Goal: Task Accomplishment & Management: Use online tool/utility

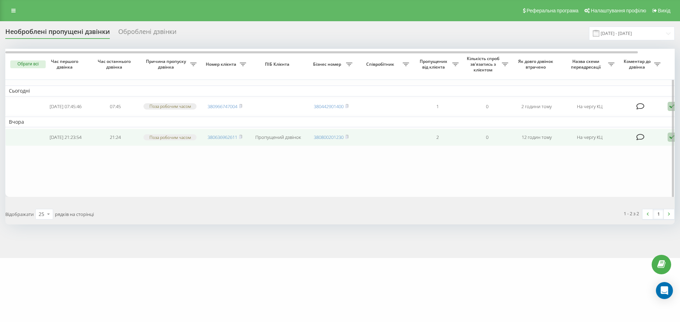
click at [668, 142] on icon at bounding box center [671, 138] width 8 height 10
click at [663, 148] on div "Не вдалося зв'язатися" at bounding box center [641, 148] width 132 height 13
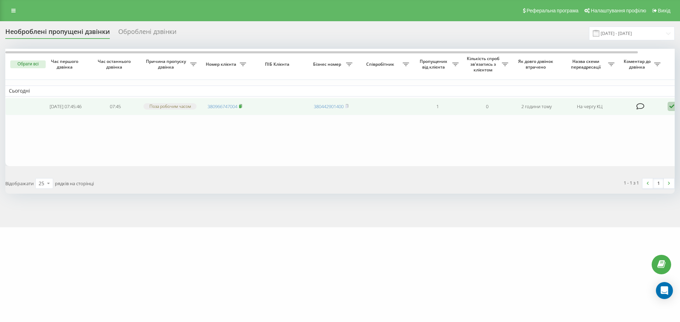
click at [242, 106] on icon at bounding box center [240, 106] width 3 height 4
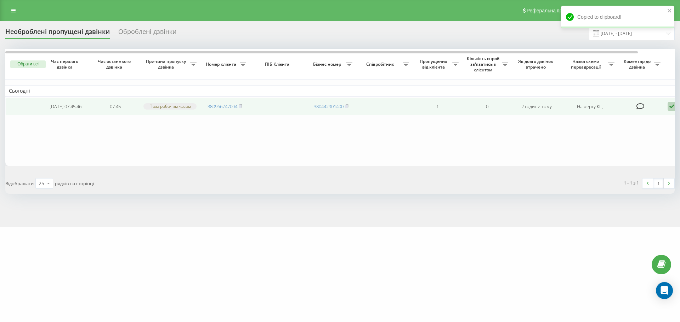
click at [670, 106] on icon at bounding box center [671, 107] width 8 height 10
click at [604, 156] on span "Інший варіант" at bounding box center [598, 156] width 35 height 7
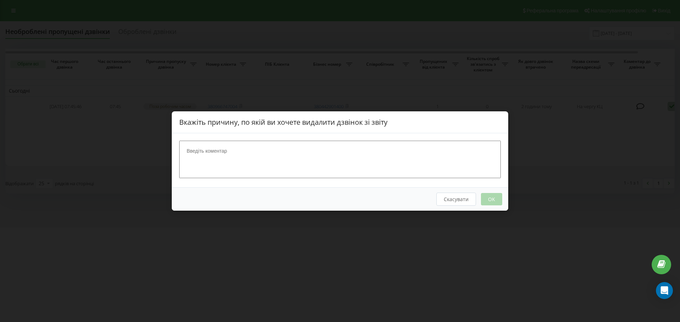
click at [225, 147] on textarea at bounding box center [339, 160] width 321 height 38
type textarea "Додзвонилися"
click at [491, 199] on button "OK" at bounding box center [491, 199] width 21 height 12
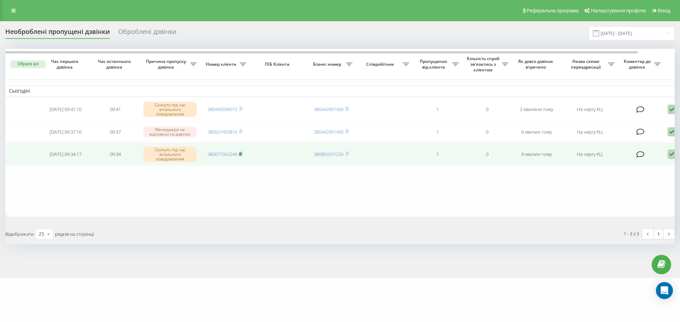
click at [240, 155] on rect at bounding box center [240, 154] width 2 height 3
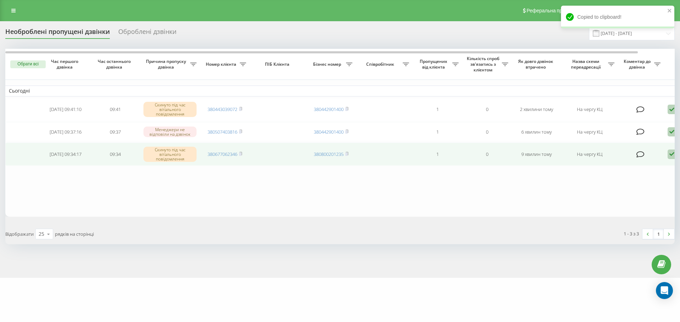
click at [671, 156] on icon at bounding box center [671, 155] width 8 height 10
click at [648, 167] on div "Не вдалося зв'язатися" at bounding box center [641, 166] width 132 height 13
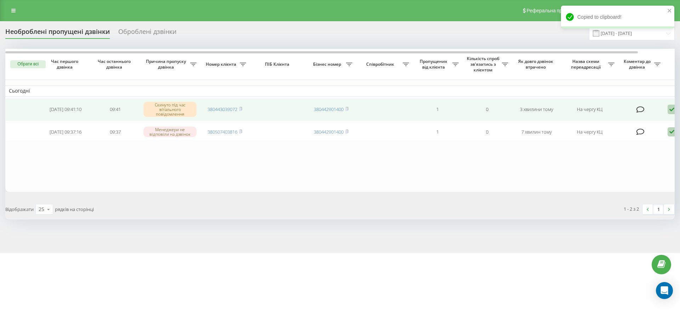
click at [670, 111] on icon at bounding box center [671, 110] width 8 height 10
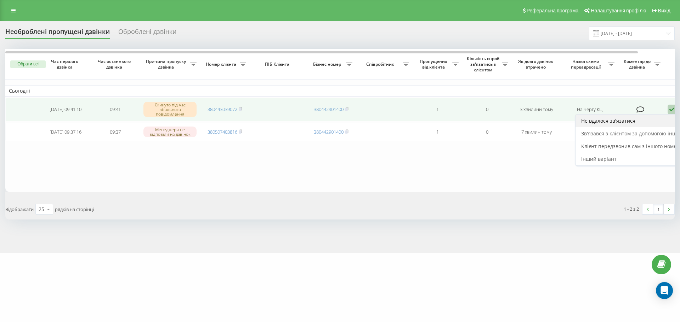
click at [648, 121] on div "Не вдалося зв'язатися" at bounding box center [641, 121] width 132 height 13
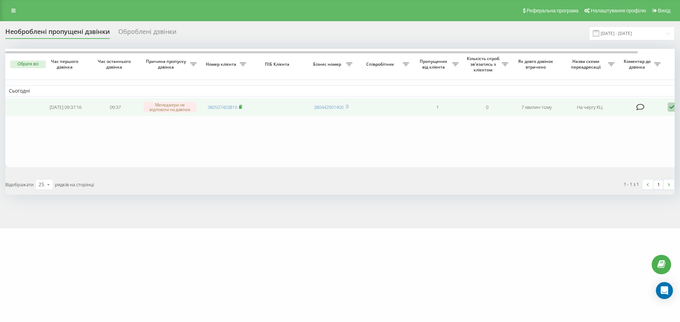
click at [242, 107] on icon at bounding box center [240, 107] width 3 height 4
click at [241, 108] on rect at bounding box center [240, 107] width 2 height 3
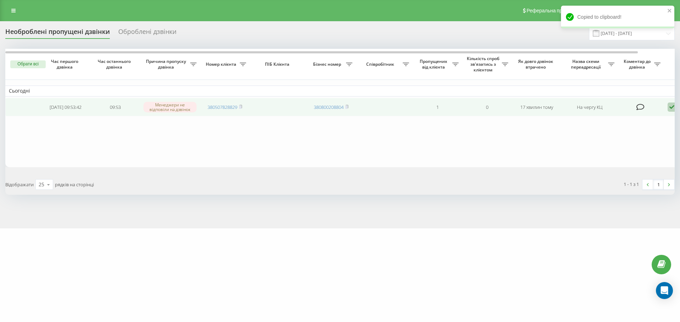
click at [669, 107] on icon at bounding box center [671, 108] width 8 height 10
click at [651, 118] on div "Не вдалося зв'язатися" at bounding box center [641, 118] width 132 height 13
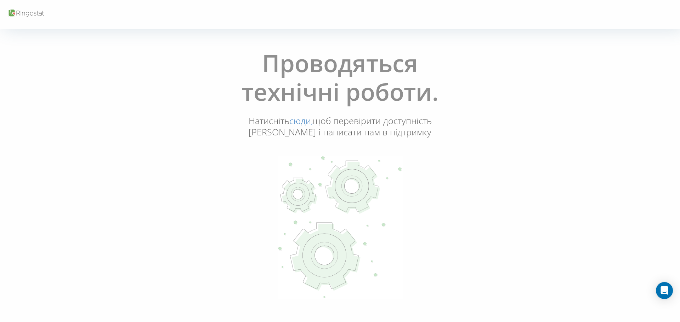
click at [296, 119] on link "сюди," at bounding box center [300, 121] width 23 height 12
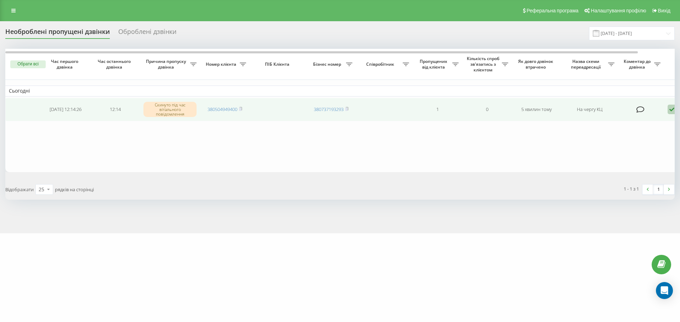
click at [671, 110] on icon at bounding box center [671, 110] width 8 height 10
click at [661, 118] on div "Не вдалося зв'язатися" at bounding box center [641, 121] width 132 height 13
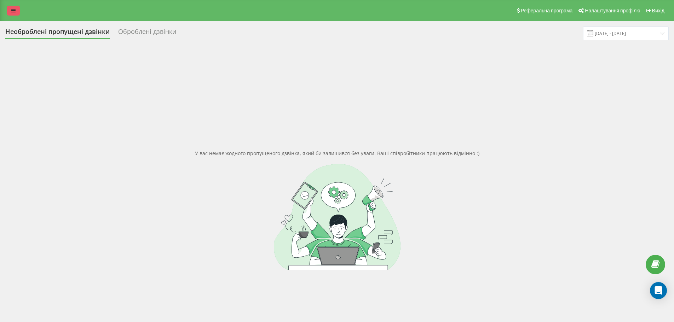
click at [13, 9] on icon at bounding box center [13, 10] width 4 height 5
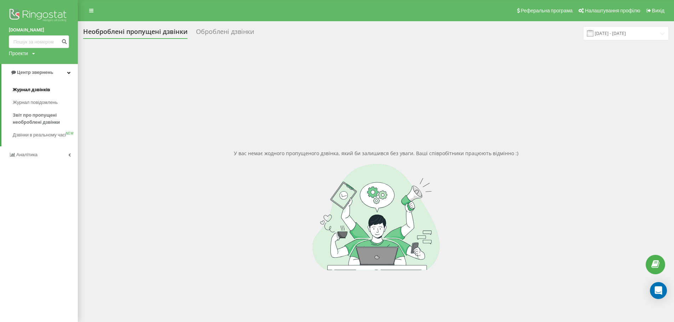
click at [34, 90] on span "Журнал дзвінків" at bounding box center [32, 89] width 38 height 7
click at [44, 91] on span "Журнал дзвінків" at bounding box center [32, 89] width 38 height 7
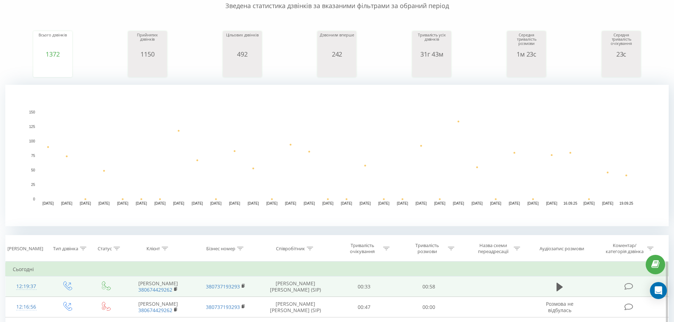
scroll to position [71, 0]
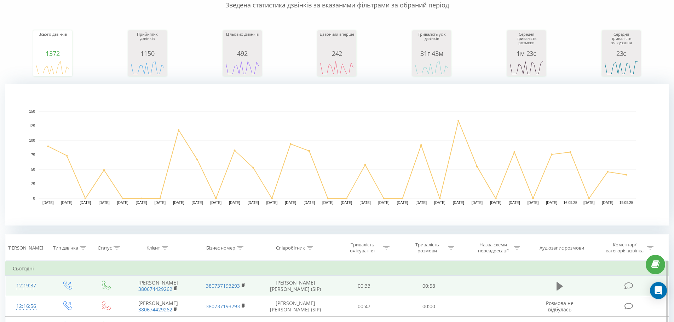
click at [560, 287] on icon at bounding box center [560, 286] width 6 height 8
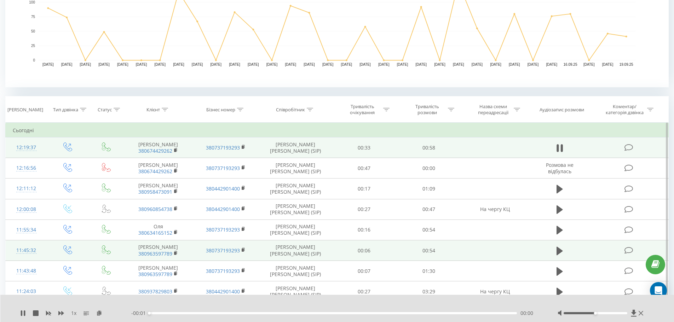
scroll to position [212, 0]
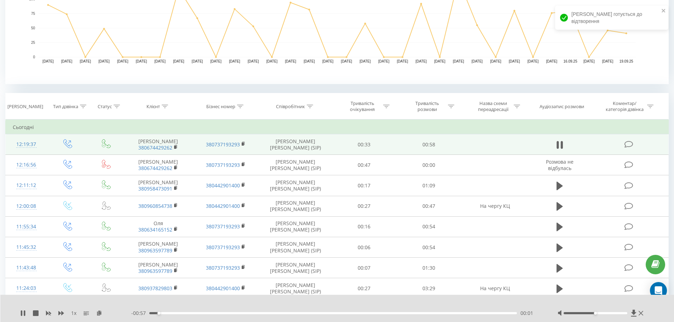
click at [376, 314] on div "00:01" at bounding box center [333, 314] width 368 height 2
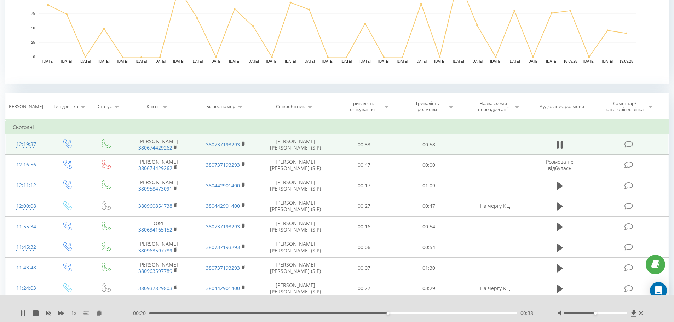
click at [409, 313] on div "00:38" at bounding box center [333, 314] width 368 height 2
click at [272, 312] on div "- 00:16 00:42 00:42" at bounding box center [335, 313] width 409 height 7
click at [270, 312] on div "- 00:16 00:42 00:42" at bounding box center [335, 313] width 409 height 7
click at [269, 313] on div "00:43" at bounding box center [333, 314] width 368 height 2
click at [235, 313] on div "00:13" at bounding box center [333, 314] width 368 height 2
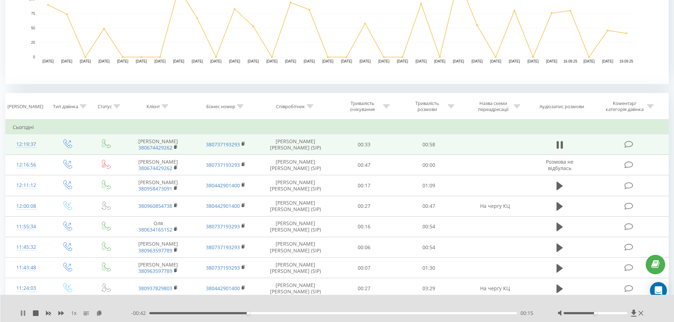
click at [24, 313] on icon at bounding box center [24, 314] width 1 height 6
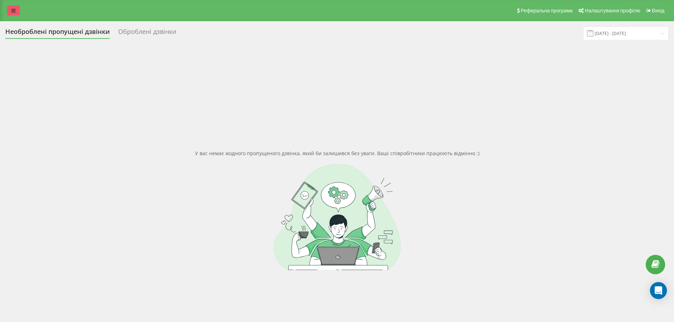
click at [11, 10] on link at bounding box center [13, 11] width 13 height 10
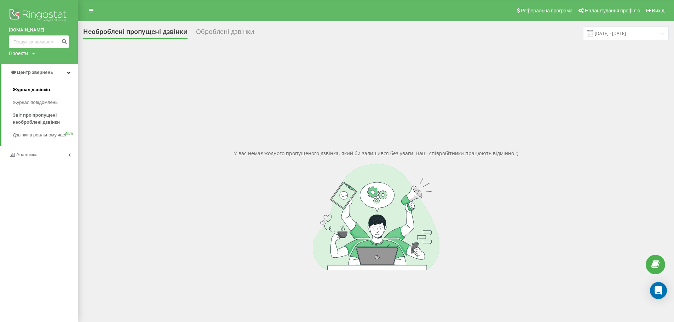
click at [48, 91] on span "Журнал дзвінків" at bounding box center [32, 89] width 38 height 7
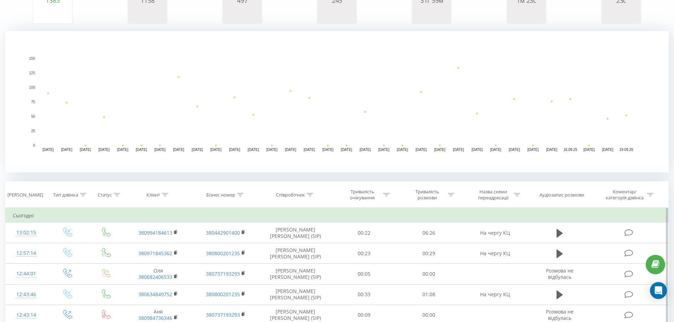
scroll to position [142, 0]
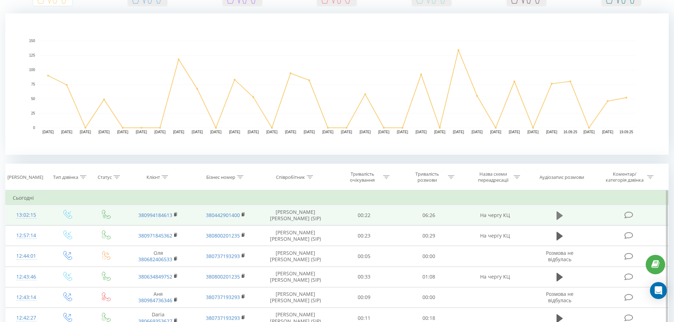
click at [558, 219] on icon at bounding box center [560, 216] width 6 height 10
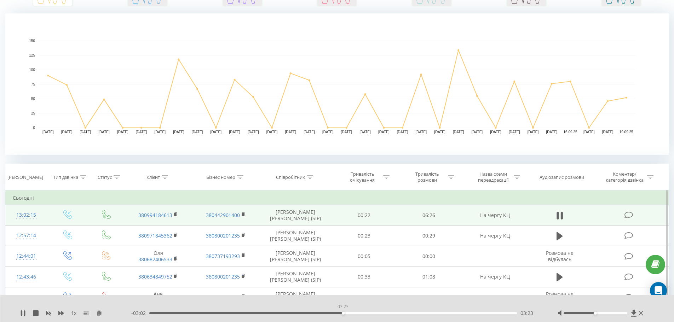
drag, startPoint x: 153, startPoint y: 313, endPoint x: 339, endPoint y: 319, distance: 185.6
click at [339, 319] on div "1 x - 03:02 03:23 03:23" at bounding box center [337, 308] width 674 height 27
drag, startPoint x: 341, startPoint y: 313, endPoint x: 355, endPoint y: 314, distance: 14.2
click at [355, 314] on div "03:36" at bounding box center [355, 313] width 3 height 3
drag, startPoint x: 358, startPoint y: 314, endPoint x: 363, endPoint y: 314, distance: 5.0
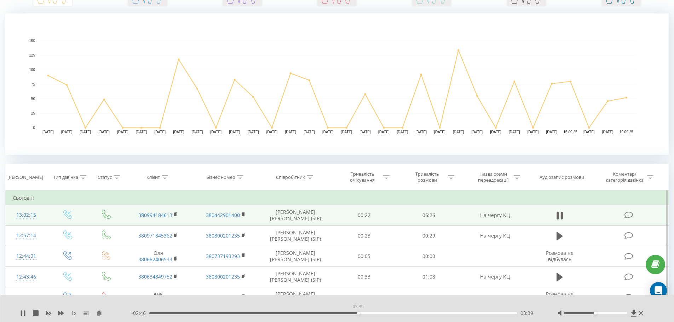
click at [360, 314] on div "03:39" at bounding box center [358, 313] width 3 height 3
drag, startPoint x: 364, startPoint y: 314, endPoint x: 368, endPoint y: 314, distance: 4.3
click at [367, 314] on div "03:47" at bounding box center [365, 313] width 3 height 3
click at [602, 312] on div at bounding box center [602, 313] width 88 height 7
drag, startPoint x: 603, startPoint y: 314, endPoint x: 616, endPoint y: 312, distance: 13.2
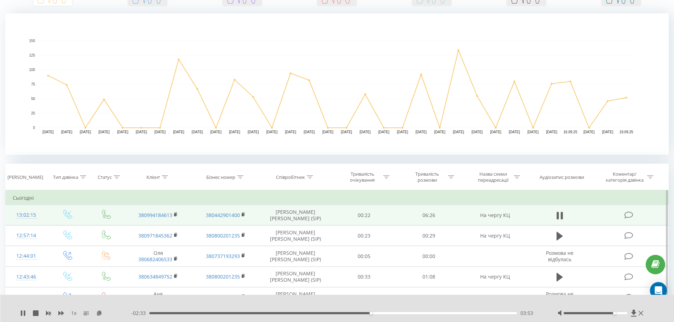
click at [616, 313] on div at bounding box center [596, 314] width 64 height 2
drag, startPoint x: 616, startPoint y: 314, endPoint x: 623, endPoint y: 314, distance: 7.4
click at [623, 314] on div at bounding box center [596, 314] width 64 height 2
click at [23, 315] on icon at bounding box center [23, 314] width 6 height 6
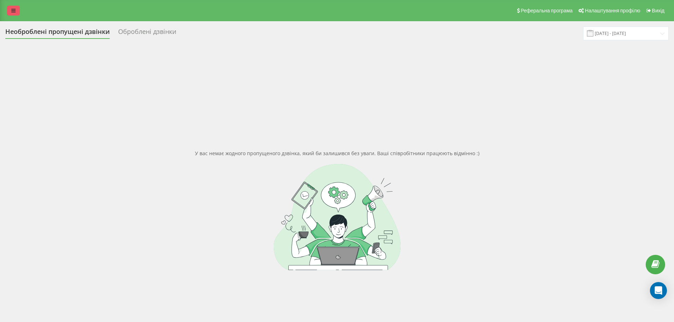
click at [15, 13] on link at bounding box center [13, 11] width 13 height 10
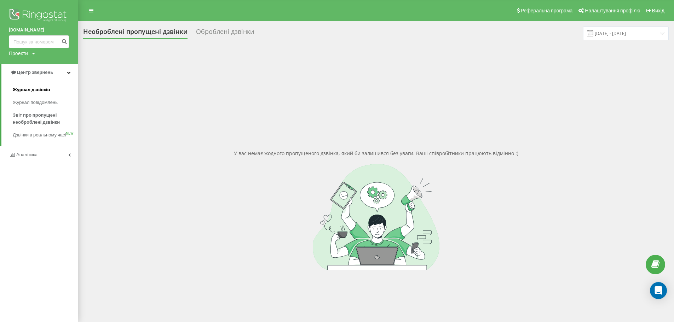
click at [41, 87] on span "Журнал дзвінків" at bounding box center [32, 89] width 38 height 7
click at [45, 91] on span "Журнал дзвінків" at bounding box center [32, 89] width 38 height 7
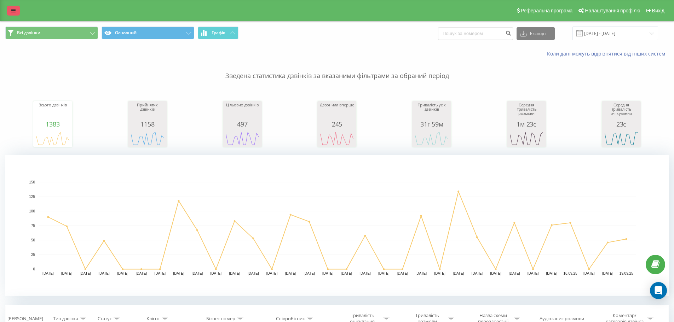
click at [15, 9] on icon at bounding box center [13, 10] width 4 height 5
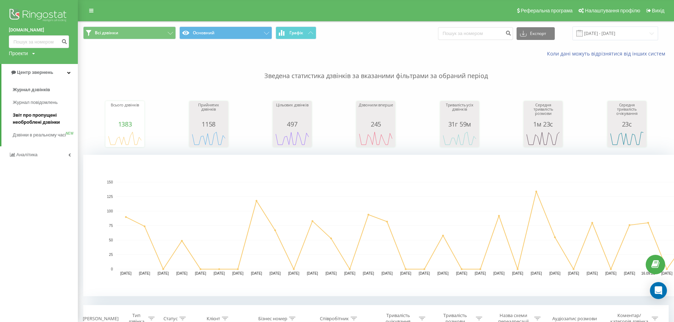
click at [45, 118] on span "Звіт про пропущені необроблені дзвінки" at bounding box center [44, 119] width 62 height 14
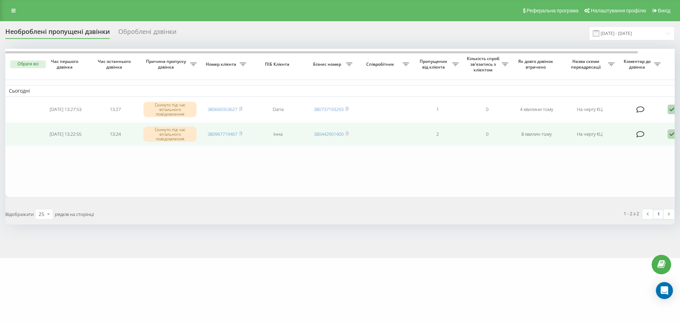
click at [671, 131] on icon at bounding box center [671, 135] width 8 height 10
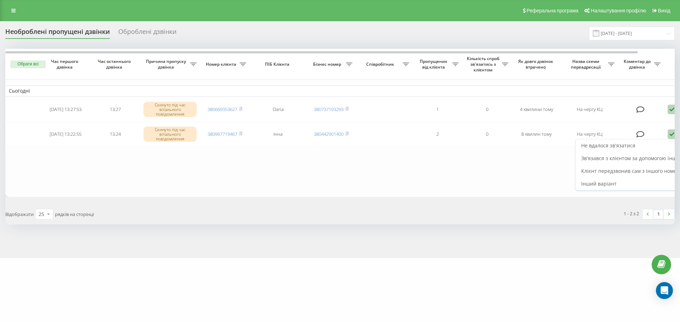
click at [661, 143] on div "Не вдалося зв'язатися" at bounding box center [641, 145] width 132 height 13
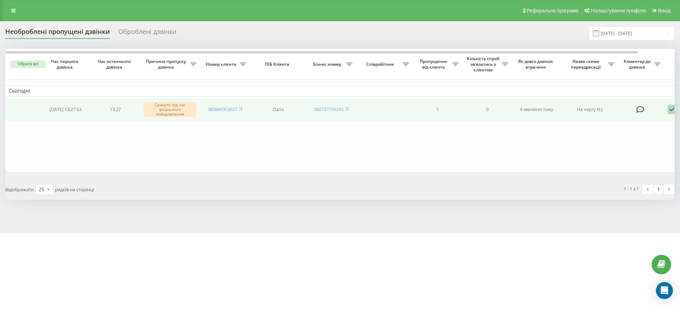
click at [672, 109] on icon at bounding box center [671, 110] width 8 height 10
click at [667, 119] on div "Не вдалося зв'язатися" at bounding box center [641, 121] width 132 height 13
